Goal: Transaction & Acquisition: Subscribe to service/newsletter

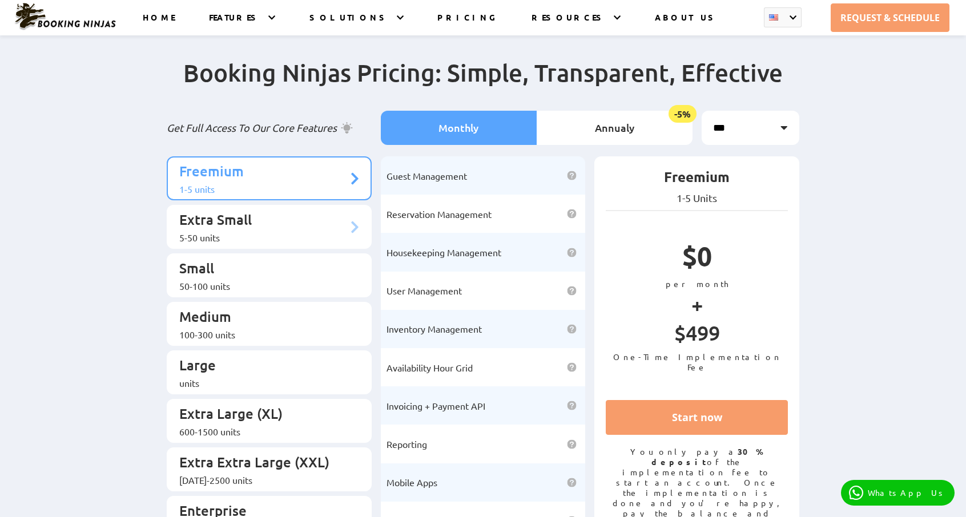
click at [243, 235] on div "5-50 units" at bounding box center [263, 237] width 168 height 11
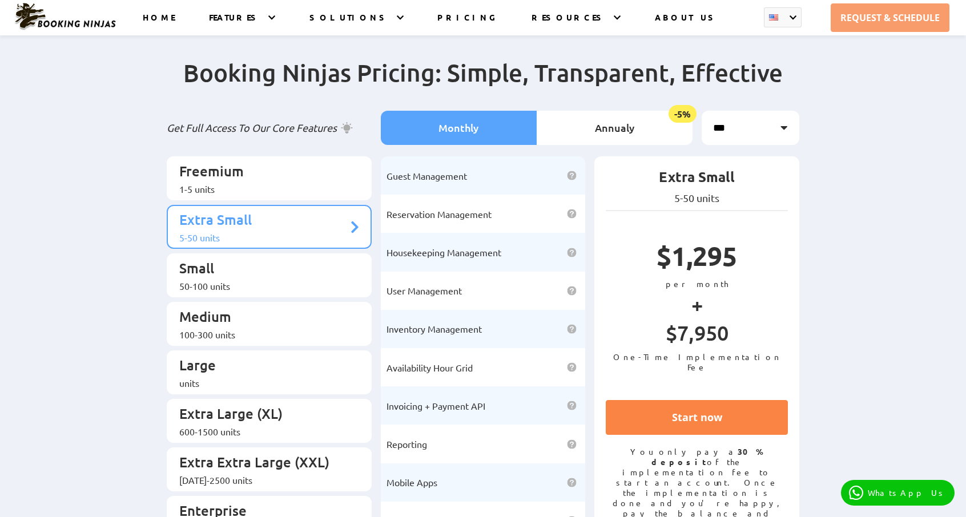
click at [688, 434] on link "Start now" at bounding box center [697, 417] width 182 height 35
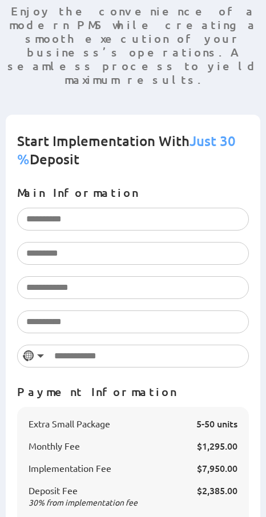
scroll to position [427, 0]
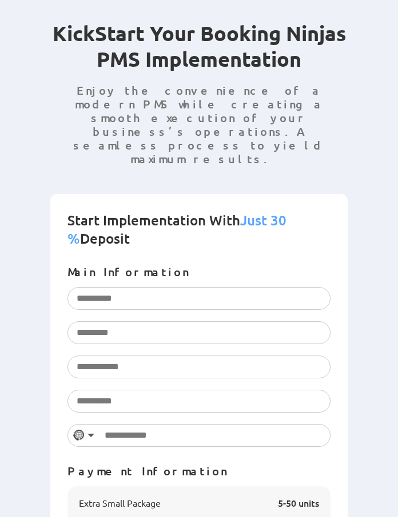
scroll to position [521, 0]
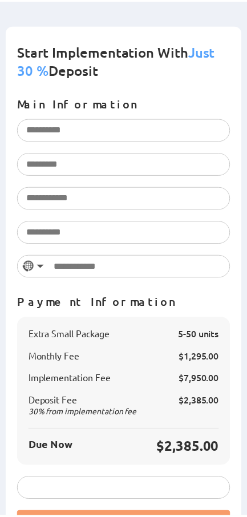
scroll to position [510, 0]
